Goal: Information Seeking & Learning: Learn about a topic

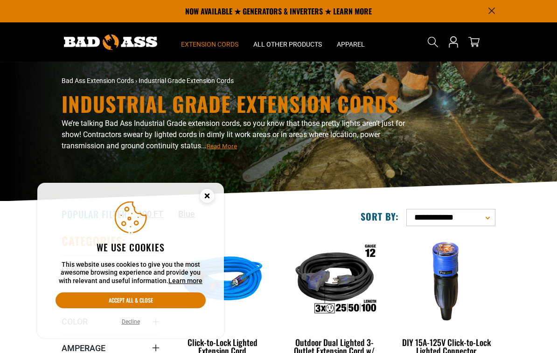
click at [201, 196] on circle "Cookie Consent" at bounding box center [207, 196] width 14 height 14
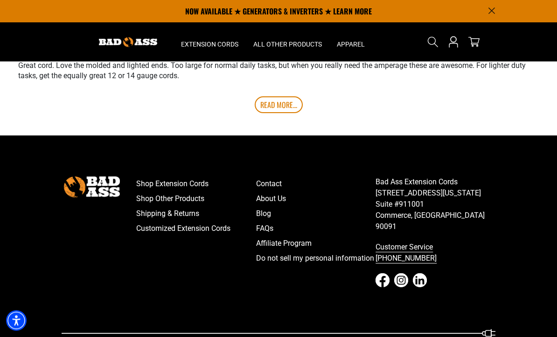
scroll to position [1841, 0]
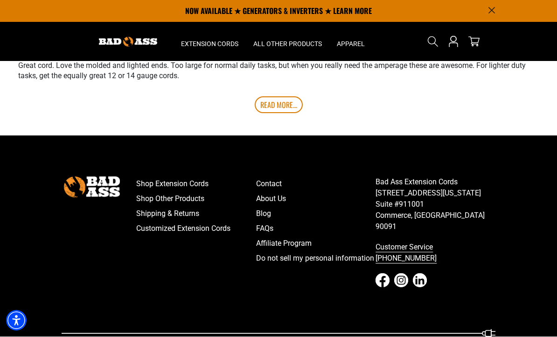
click at [284, 207] on link "About Us" at bounding box center [316, 199] width 120 height 15
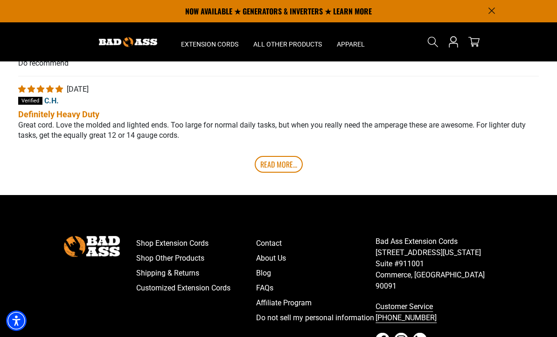
click at [274, 295] on link "FAQs" at bounding box center [316, 288] width 120 height 15
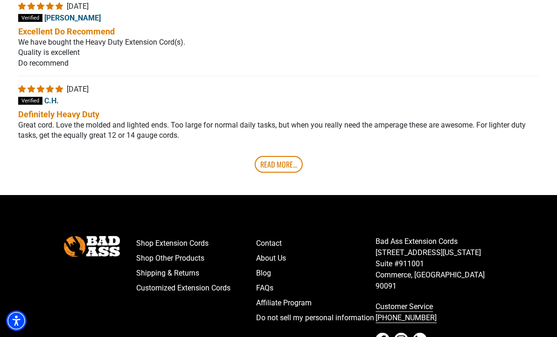
scroll to position [1782, 0]
click at [282, 173] on link "Read More..." at bounding box center [279, 164] width 48 height 17
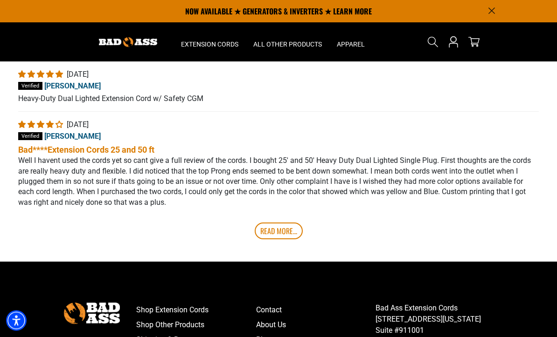
scroll to position [1946, 0]
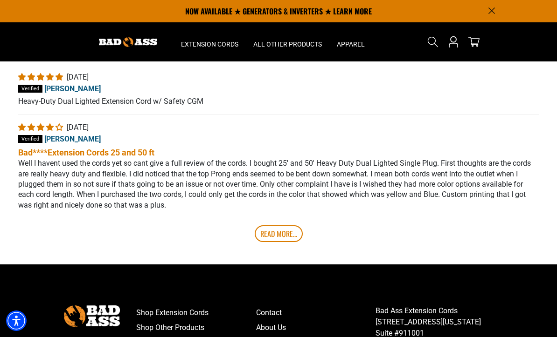
click at [275, 242] on link "Read More..." at bounding box center [279, 234] width 48 height 17
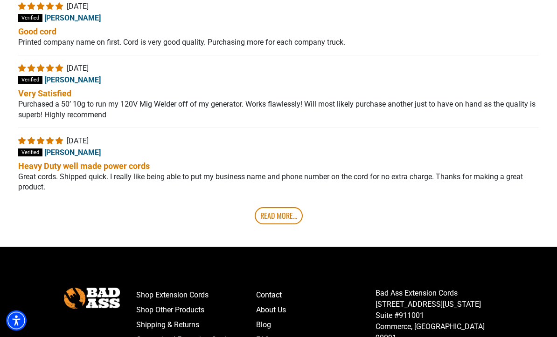
scroll to position [2171, 0]
click at [271, 224] on link "Read More..." at bounding box center [279, 215] width 48 height 17
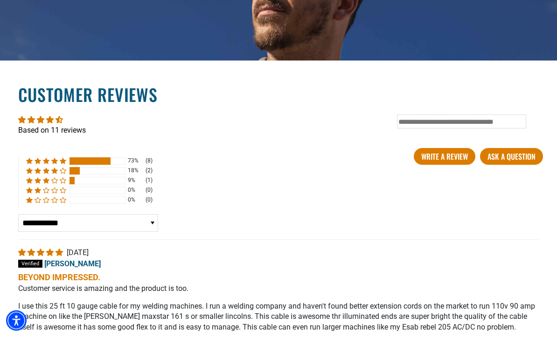
click at [152, 233] on select "**********" at bounding box center [88, 224] width 140 height 18
select select "**********"
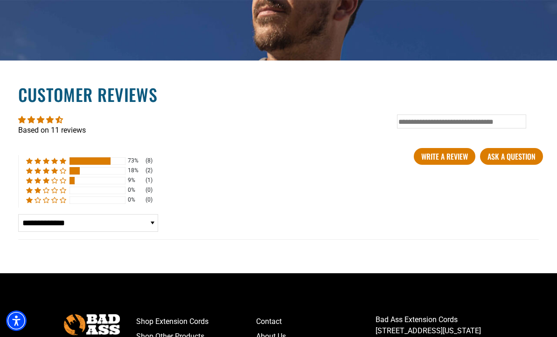
scroll to position [1411, 0]
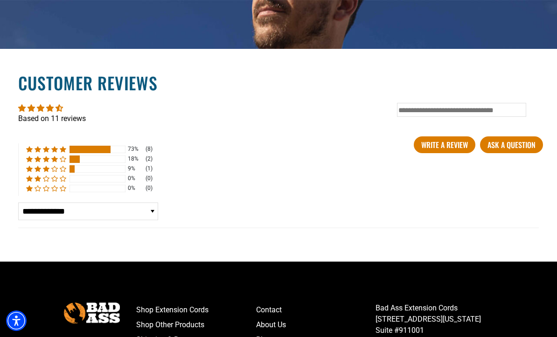
click at [52, 196] on div "73% (8) 18% (2) 9% (1) 0% (0) 0% (0) See all reviews" at bounding box center [89, 170] width 142 height 53
click at [28, 196] on div "73% (8) 18% (2) 9% (1) 0% (0) 0% (0) See all reviews" at bounding box center [89, 170] width 142 height 53
click at [66, 220] on select "**********" at bounding box center [88, 212] width 140 height 18
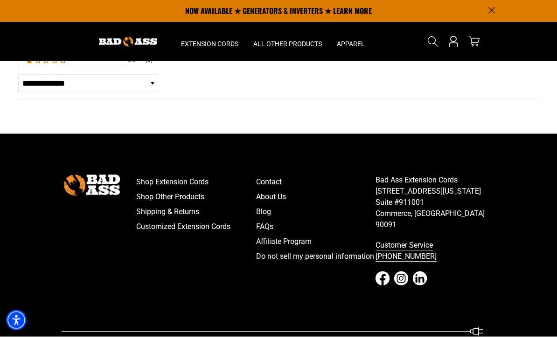
scroll to position [1539, 0]
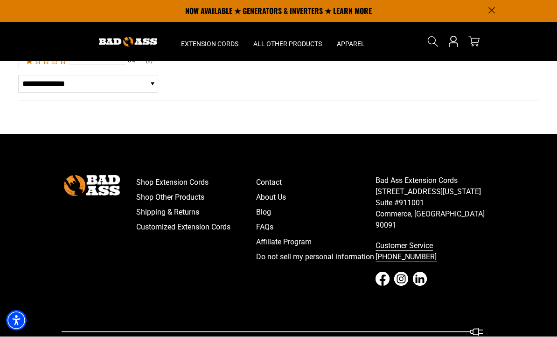
click at [286, 206] on link "About Us" at bounding box center [316, 198] width 120 height 15
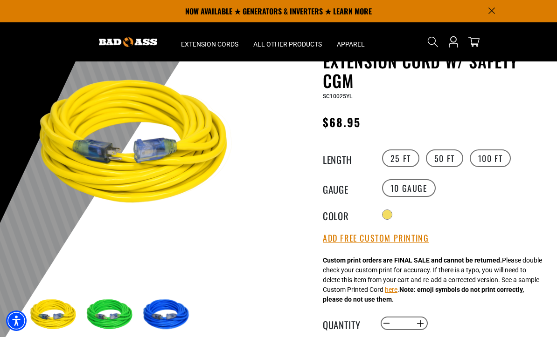
scroll to position [0, 0]
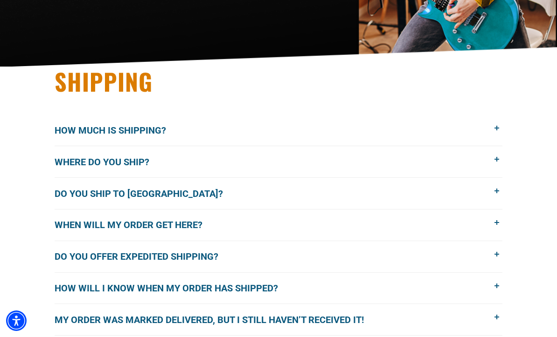
click at [495, 131] on span at bounding box center [497, 129] width 10 height 10
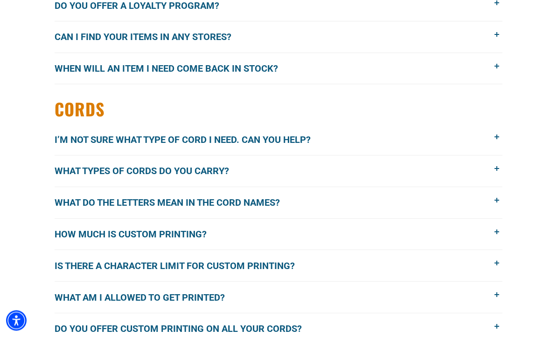
scroll to position [1025, 0]
click at [497, 140] on span at bounding box center [497, 137] width 10 height 10
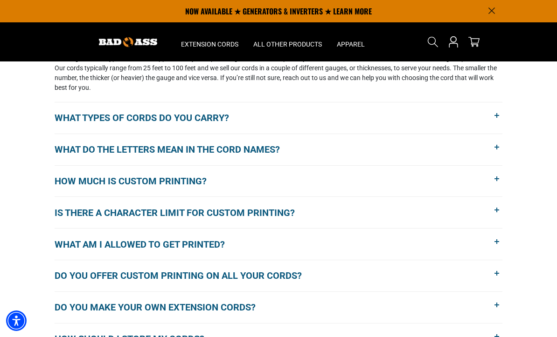
scroll to position [1087, 0]
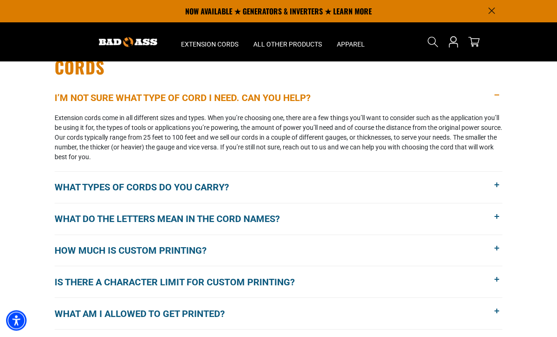
click at [500, 189] on span at bounding box center [497, 186] width 10 height 10
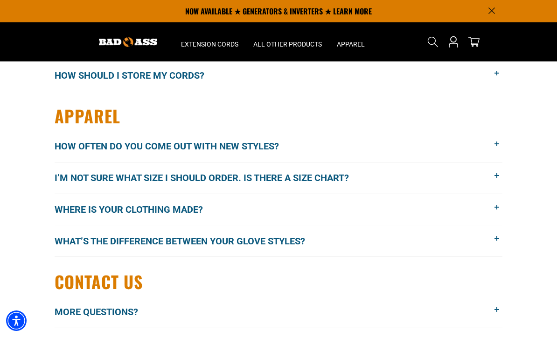
scroll to position [1316, 0]
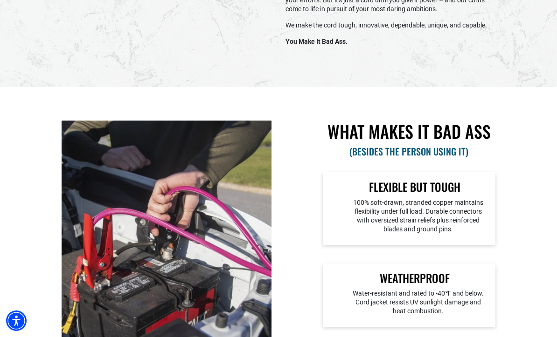
scroll to position [354, 0]
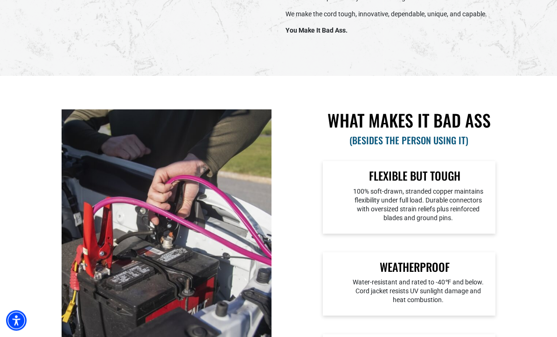
click at [446, 141] on h3 "(BESIDES THE PERSON USING IT)" at bounding box center [409, 141] width 172 height 12
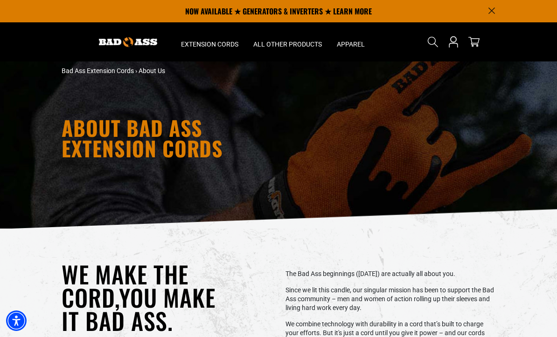
scroll to position [0, 0]
